Goal: Navigation & Orientation: Go to known website

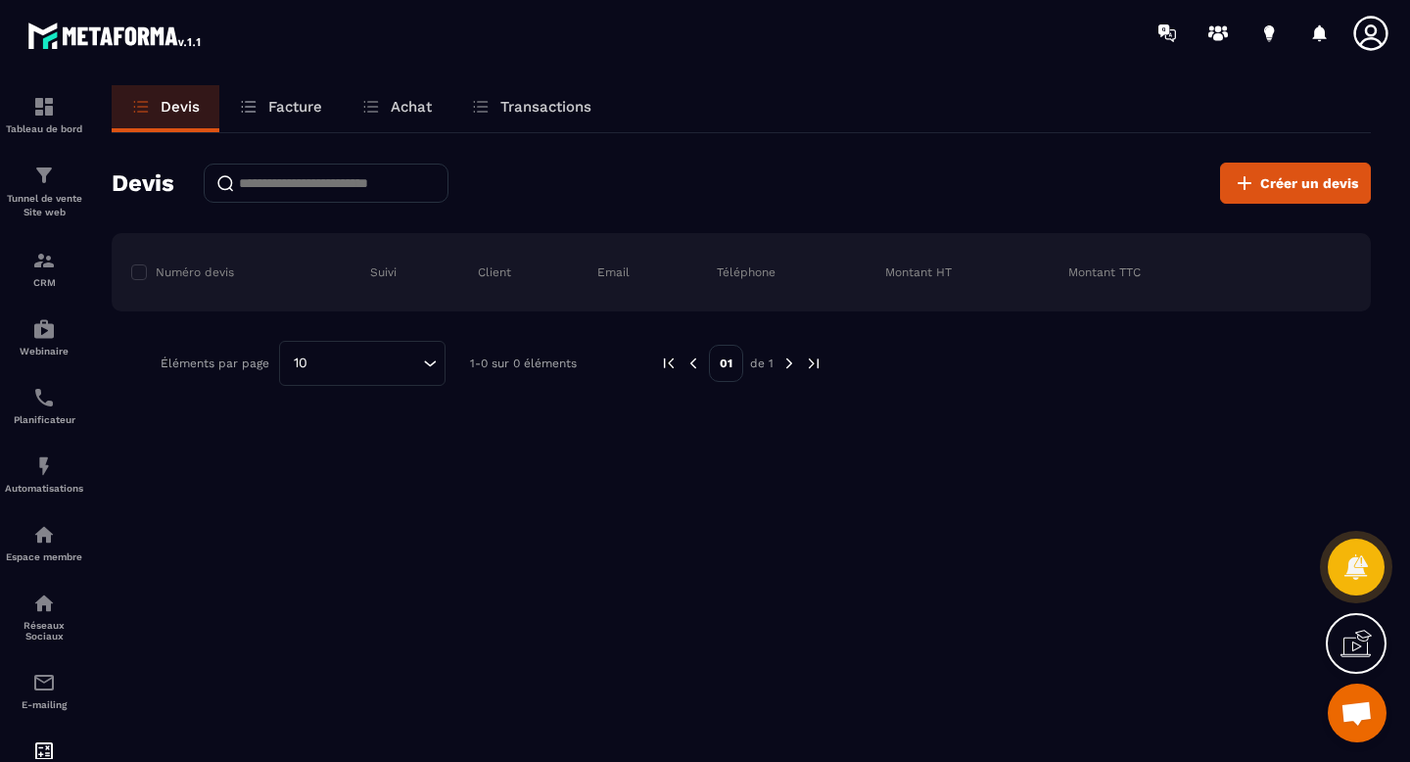
scroll to position [143, 0]
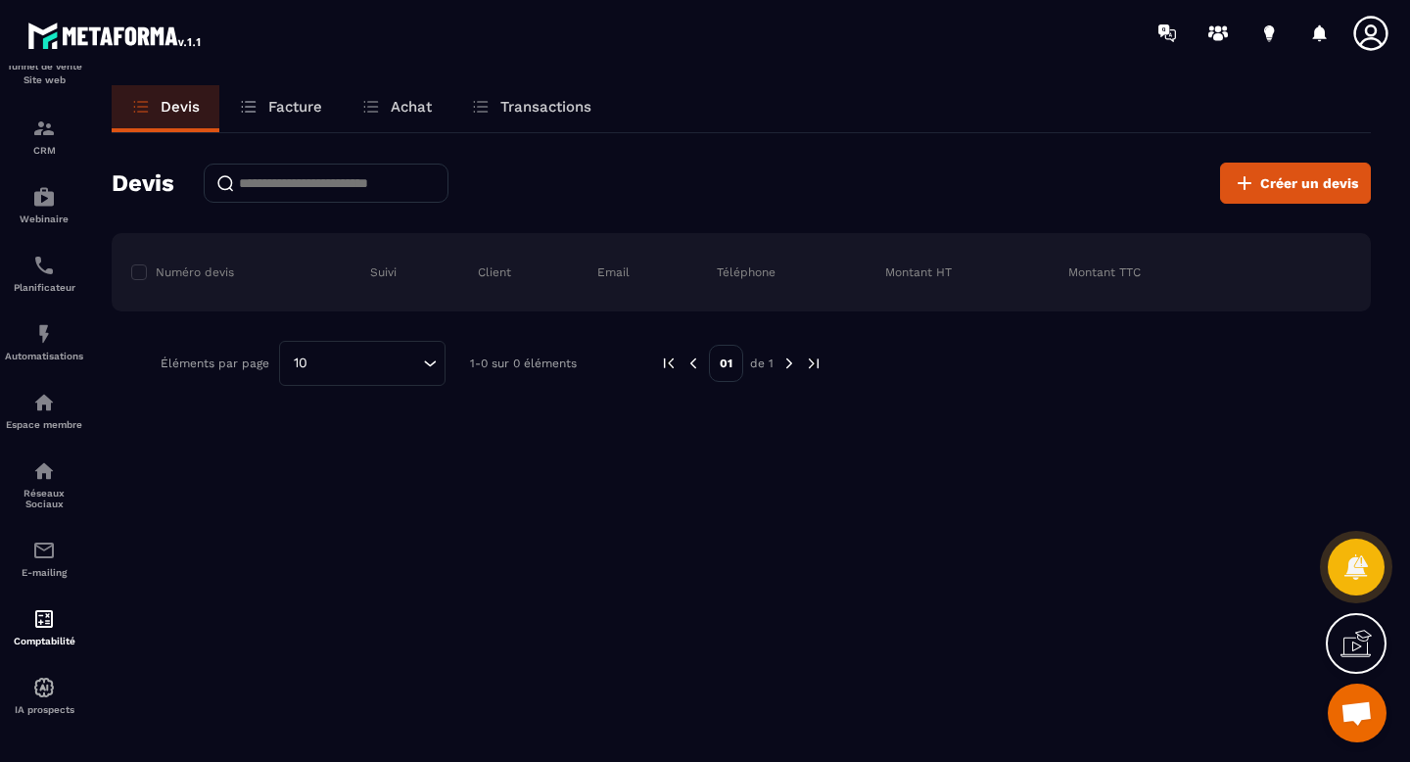
click at [1364, 39] on icon at bounding box center [1370, 33] width 34 height 34
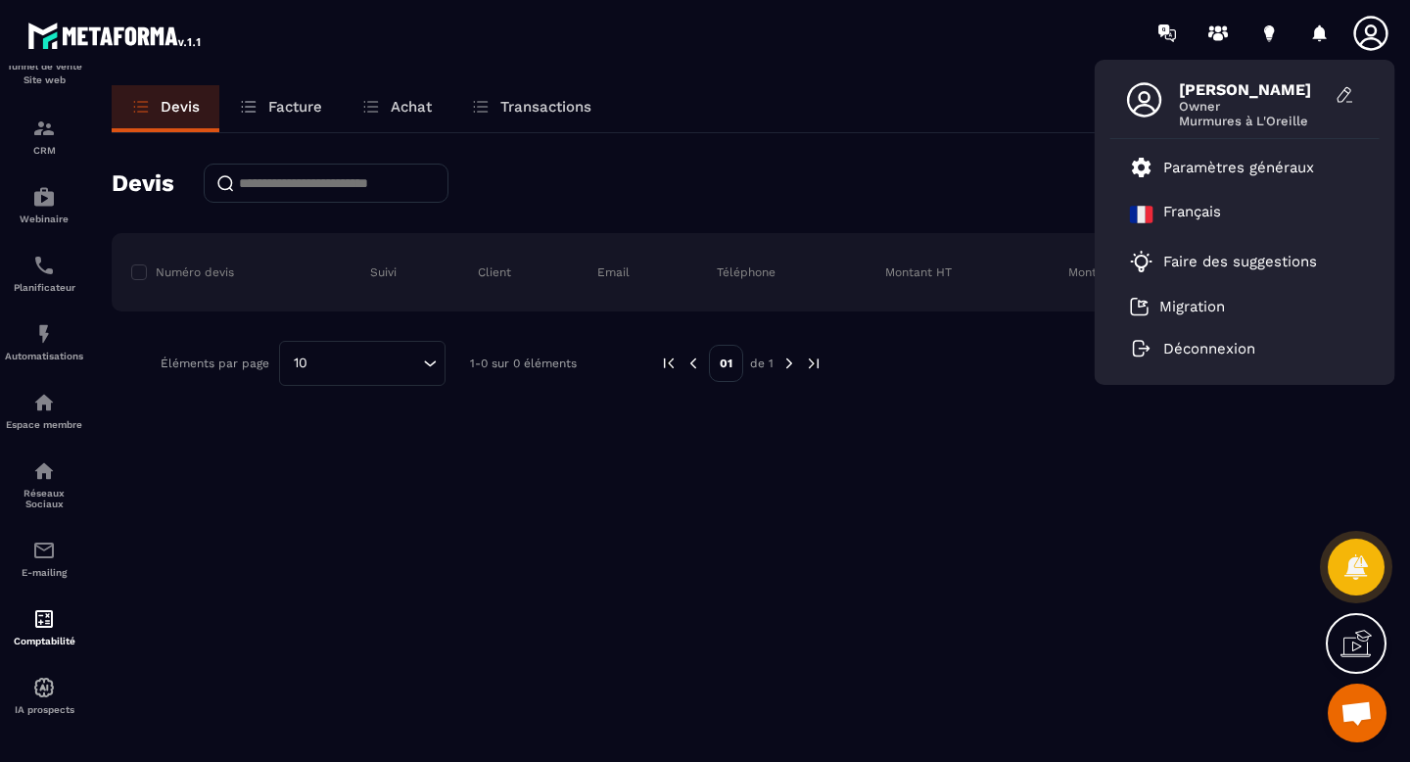
click at [1364, 39] on icon at bounding box center [1370, 33] width 34 height 34
